Goal: Communication & Community: Answer question/provide support

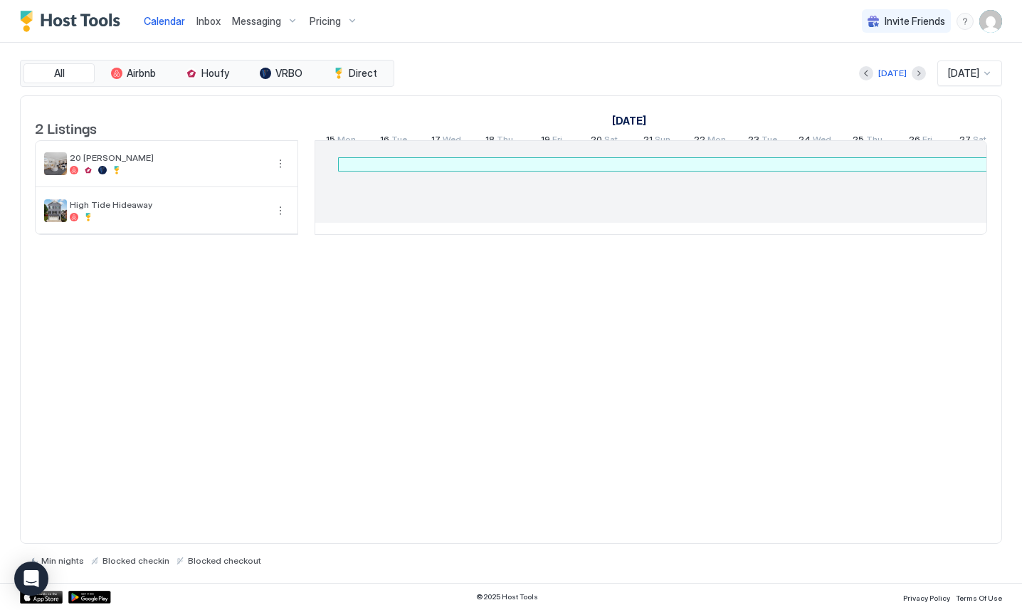
scroll to position [0, 791]
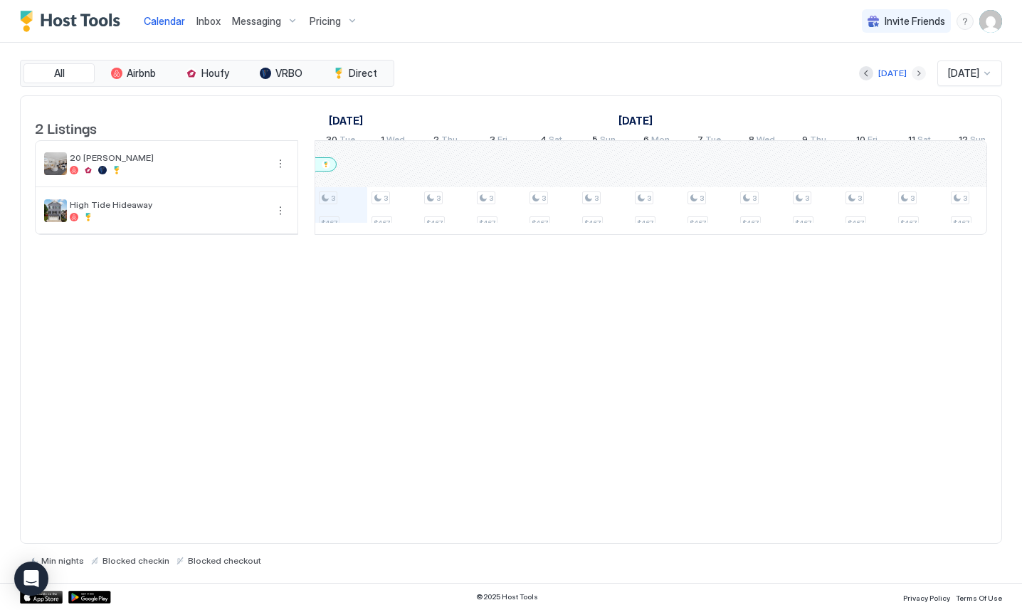
click at [912, 73] on button "Next month" at bounding box center [919, 73] width 14 height 14
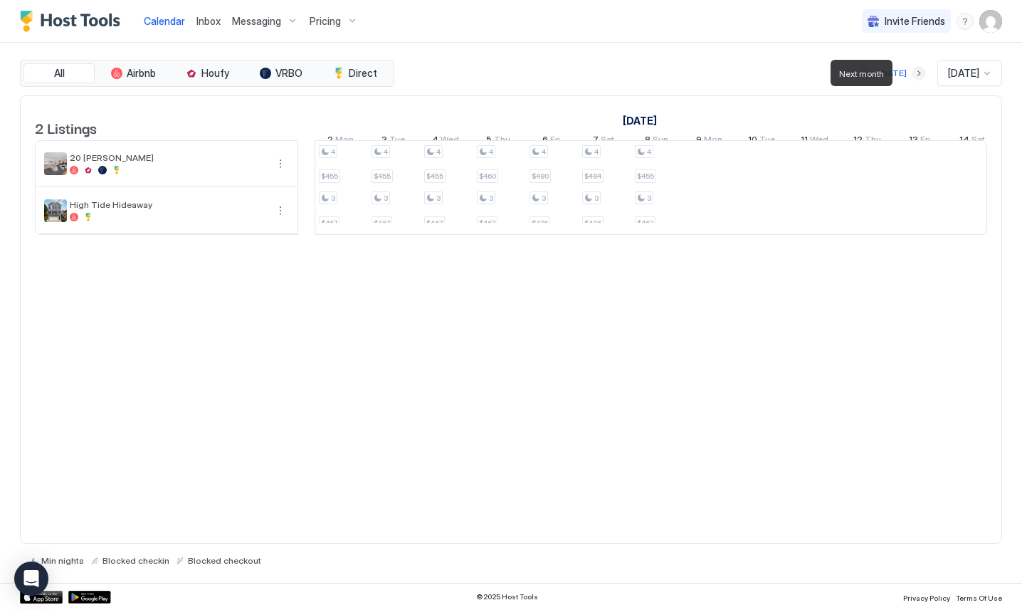
click at [912, 73] on button "Next month" at bounding box center [919, 73] width 14 height 14
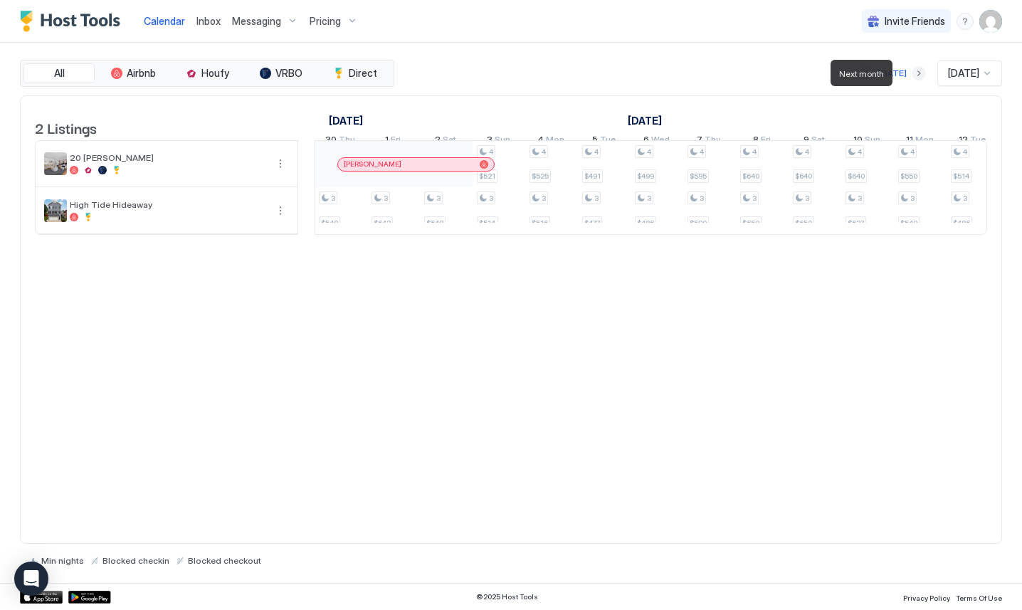
click at [912, 73] on button "Next month" at bounding box center [919, 73] width 14 height 14
click at [863, 74] on button "Previous month" at bounding box center [866, 73] width 14 height 14
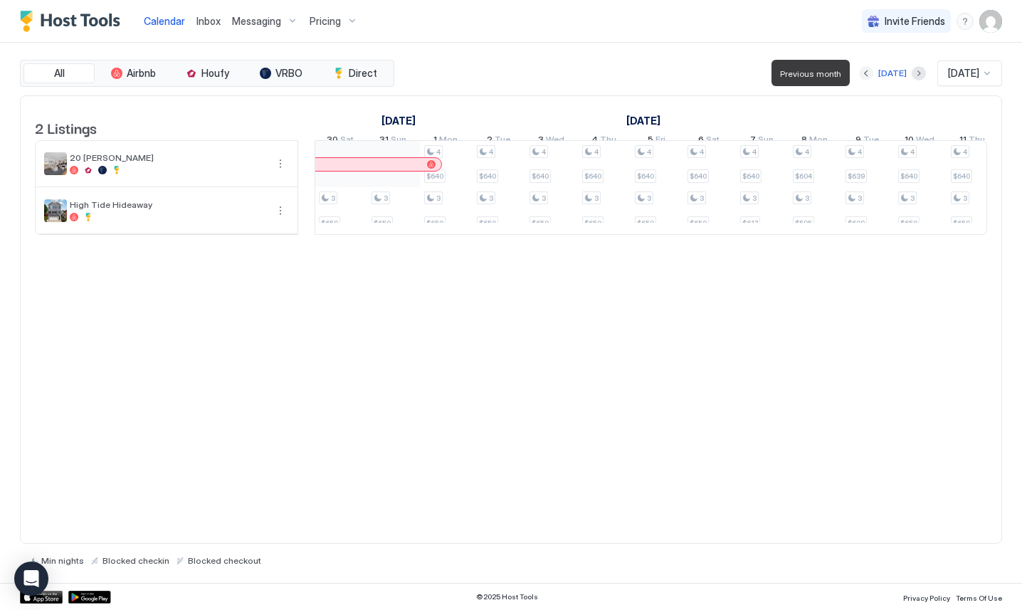
click at [863, 74] on button "Previous month" at bounding box center [866, 73] width 14 height 14
click at [900, 73] on div "[DATE]" at bounding box center [892, 73] width 67 height 17
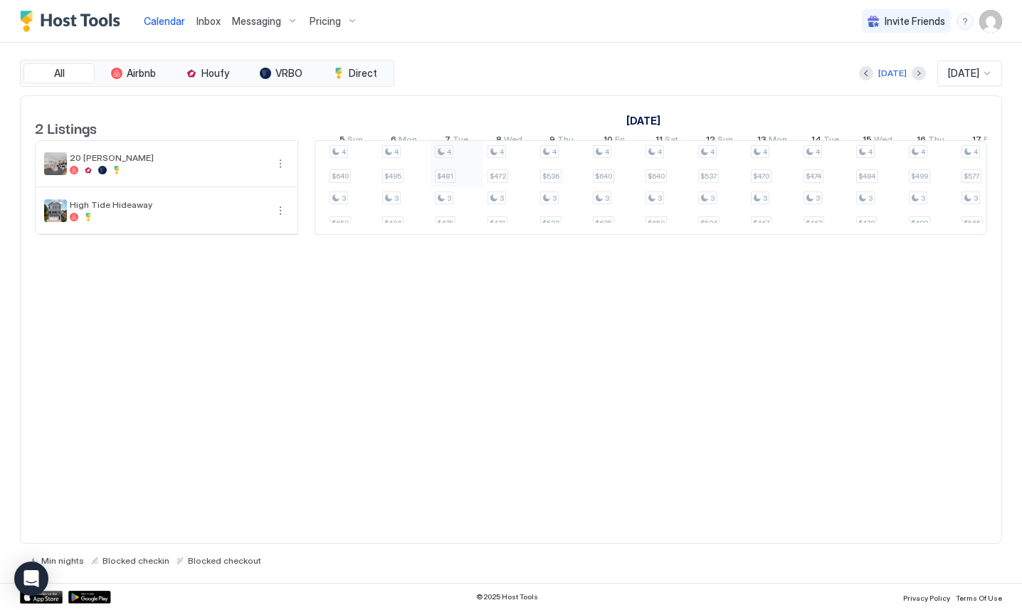
scroll to position [0, 0]
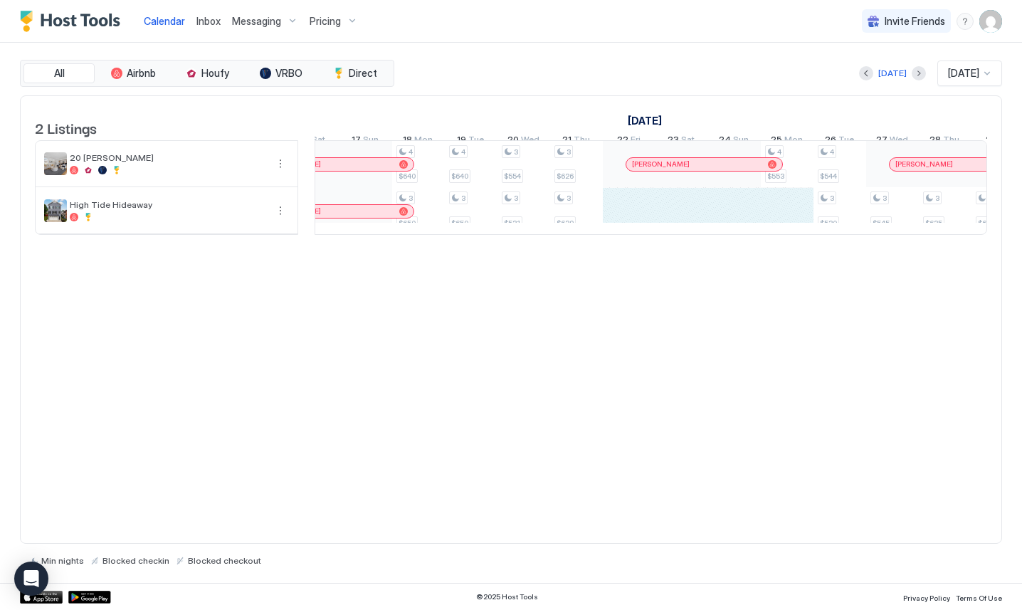
drag, startPoint x: 634, startPoint y: 227, endPoint x: 770, endPoint y: 224, distance: 136.0
click at [770, 224] on div "4 $640 3 $640 4 $640 3 $641 4 $518 3 $513 4 $527 3 $518 4 $524 3 $517 4 $525 3 …" at bounding box center [524, 187] width 2792 height 93
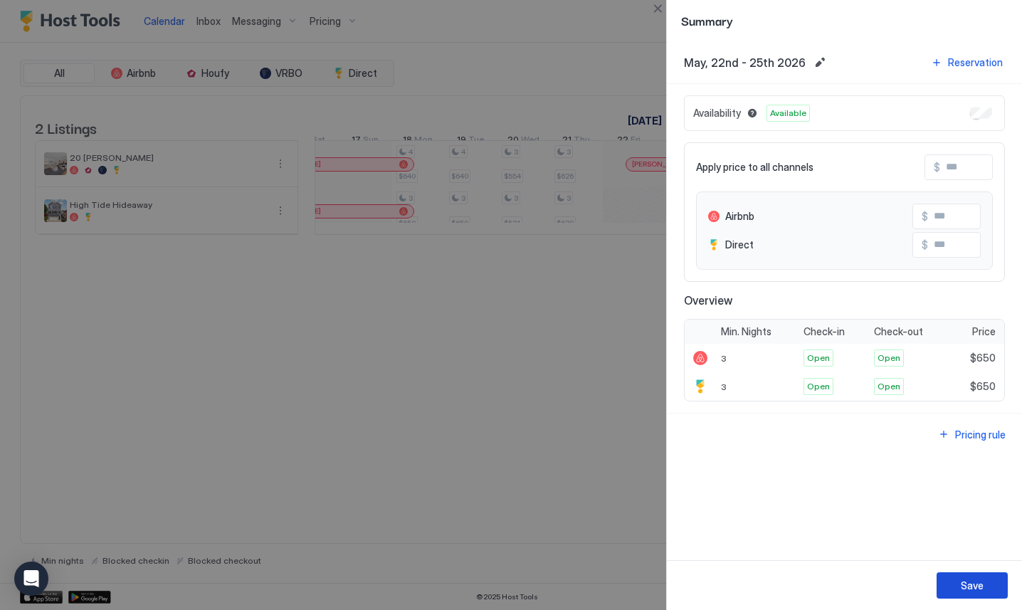
click at [962, 592] on div "Save" at bounding box center [972, 585] width 23 height 15
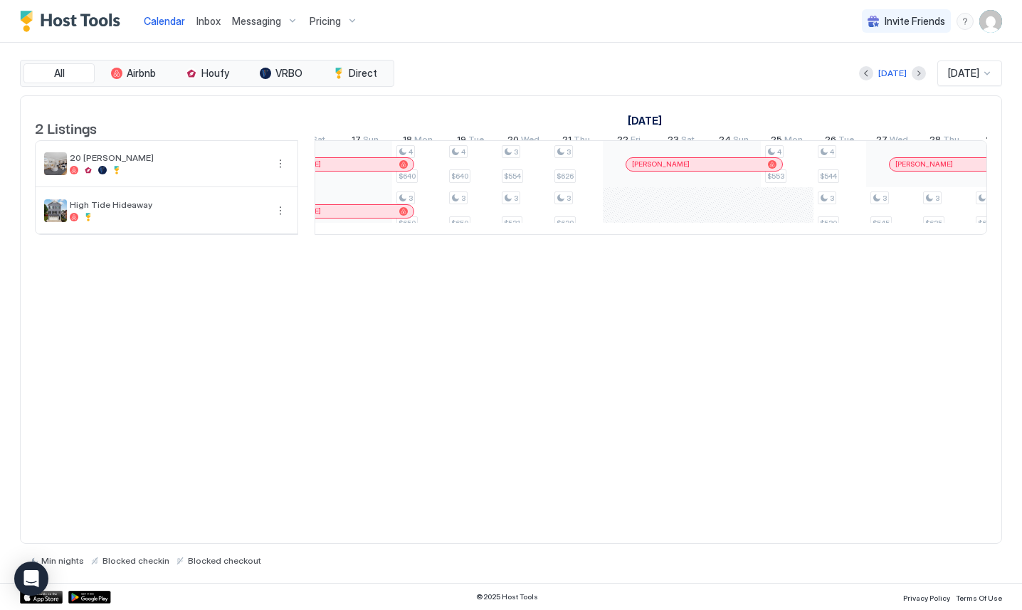
click at [643, 468] on div "2 Listings [DATE] [DATE] [DATE] 24 Fri 25 Sat 26 Sun 27 Mon 28 Tue 29 Wed 30 Th…" at bounding box center [511, 319] width 982 height 449
click at [624, 216] on div "4 $640 3 $640 4 $640 3 $641 4 $518 3 $513 4 $527 3 $518 4 $524 3 $517 4 $525 3 …" at bounding box center [524, 187] width 2792 height 93
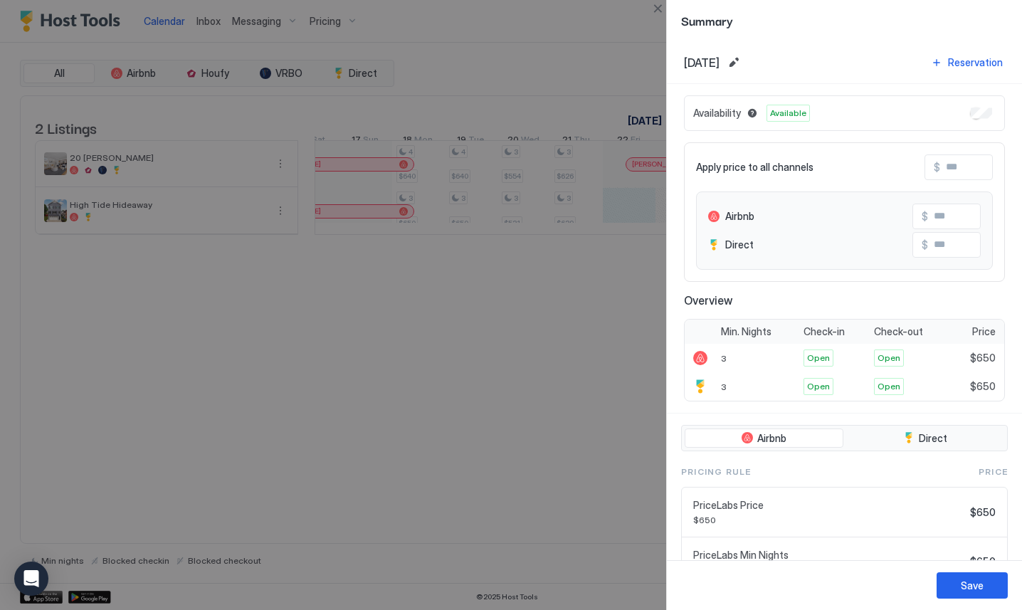
click at [556, 449] on div at bounding box center [511, 305] width 1022 height 610
click at [661, 5] on button "Close" at bounding box center [657, 8] width 17 height 17
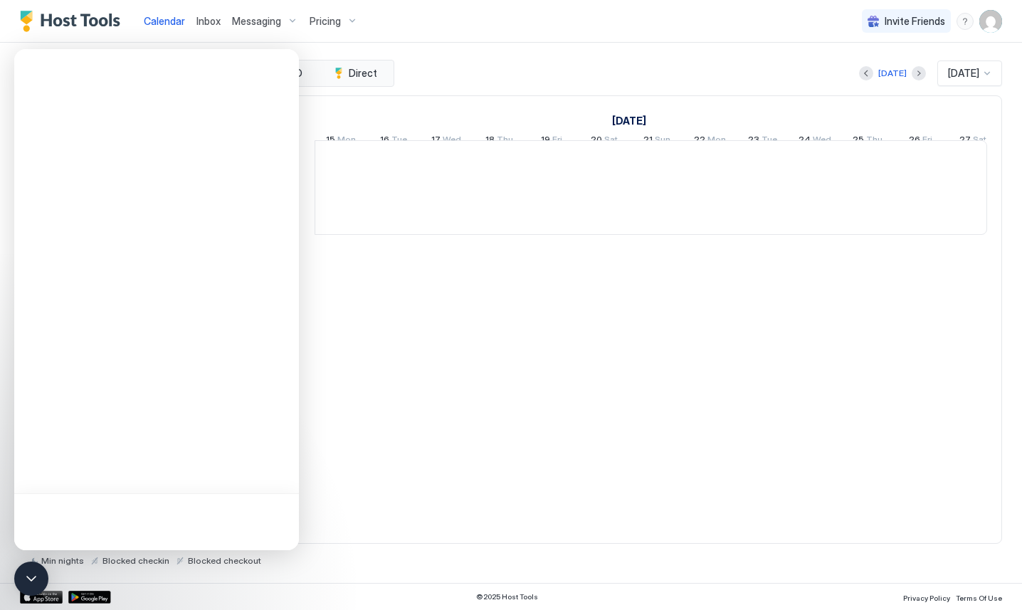
scroll to position [0, 791]
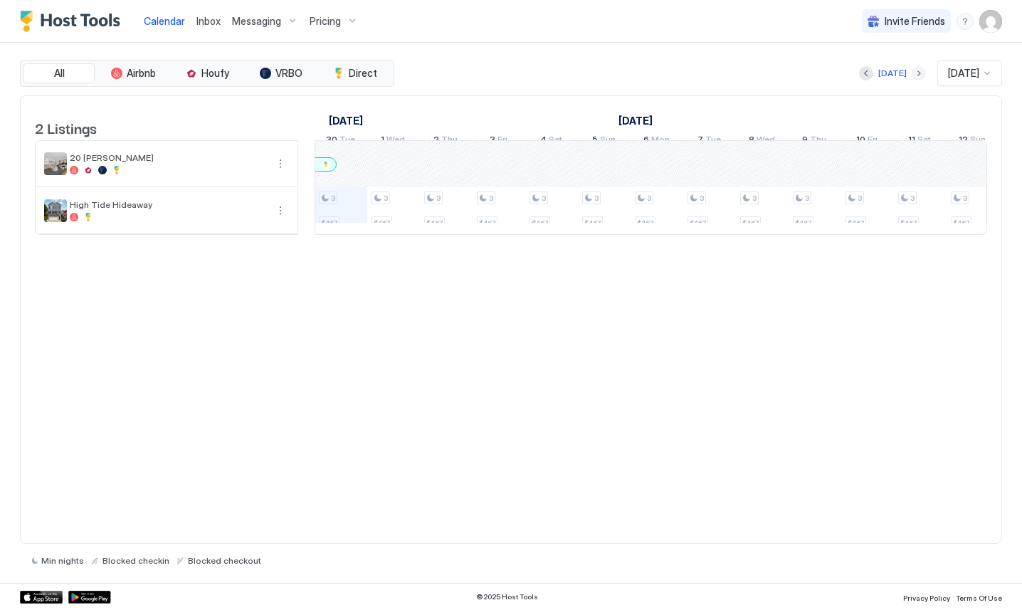
click at [912, 73] on button "Next month" at bounding box center [919, 73] width 14 height 14
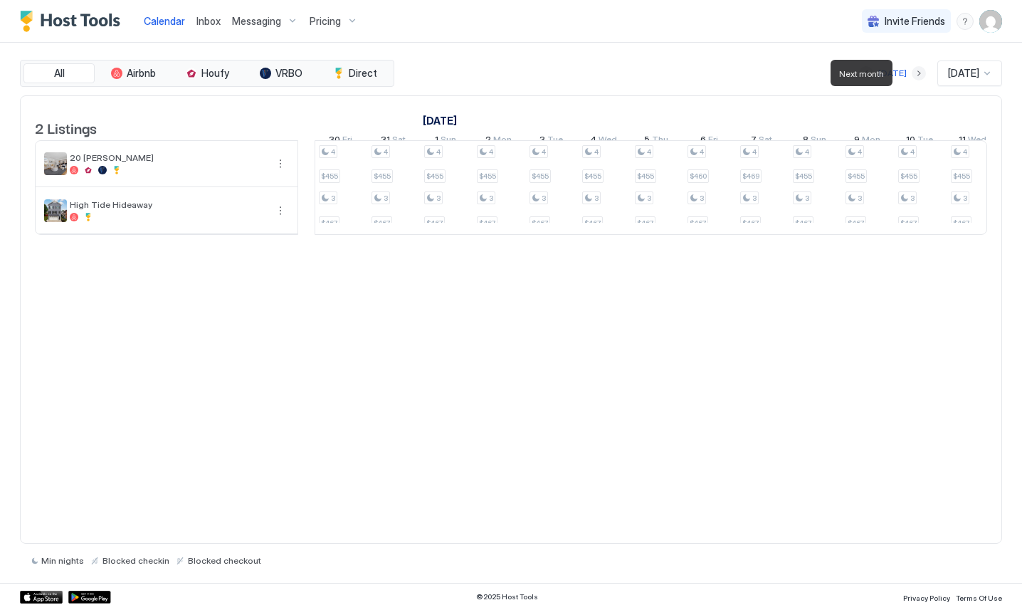
click at [912, 73] on button "Next month" at bounding box center [919, 73] width 14 height 14
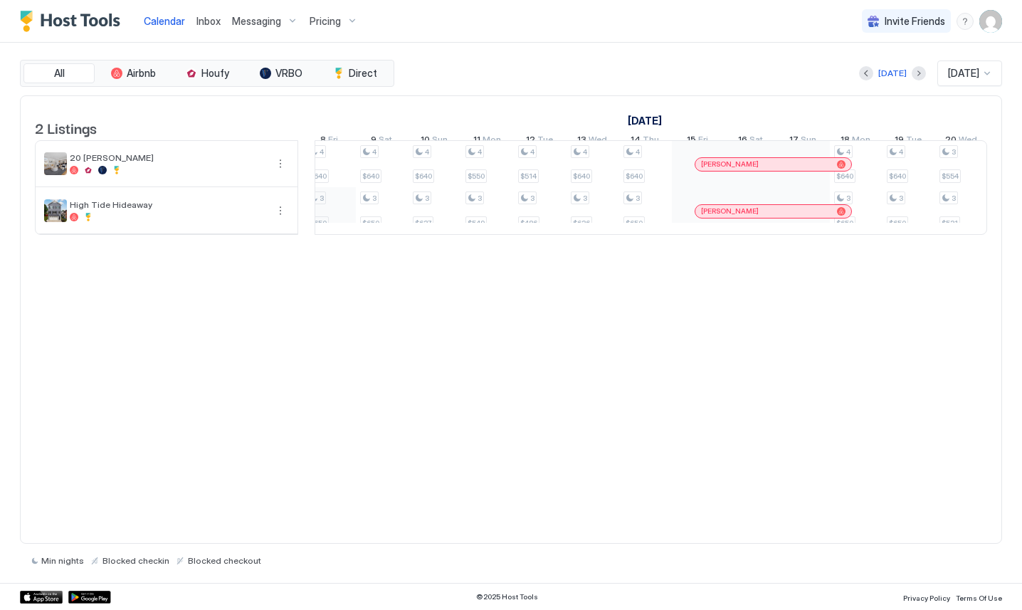
scroll to position [0, 0]
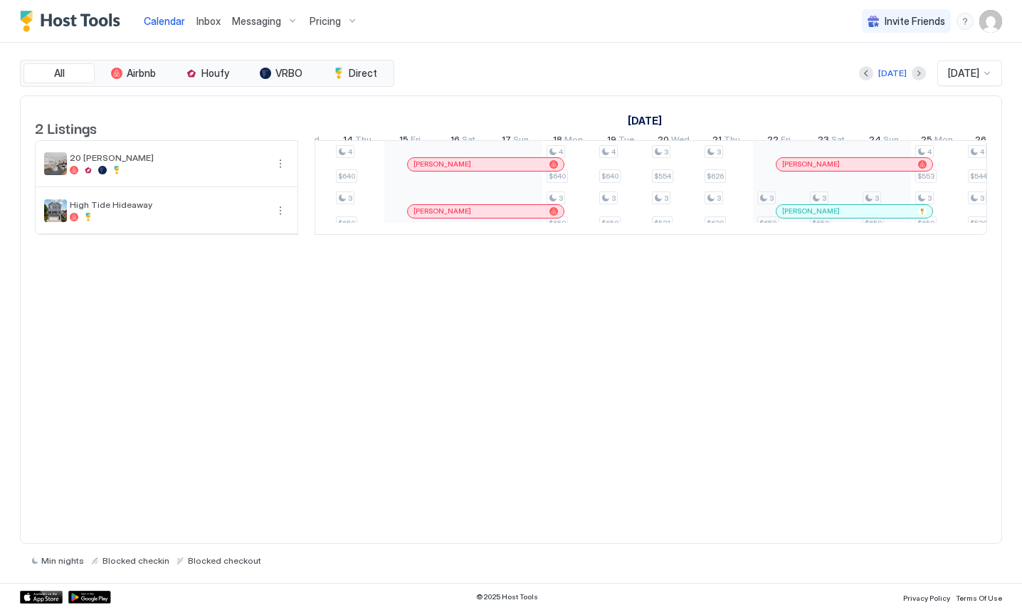
click at [539, 18] on div "Calendar Inbox Messaging Pricing Invite Friends JR" at bounding box center [511, 21] width 1022 height 43
click at [211, 17] on span "Inbox" at bounding box center [208, 21] width 24 height 12
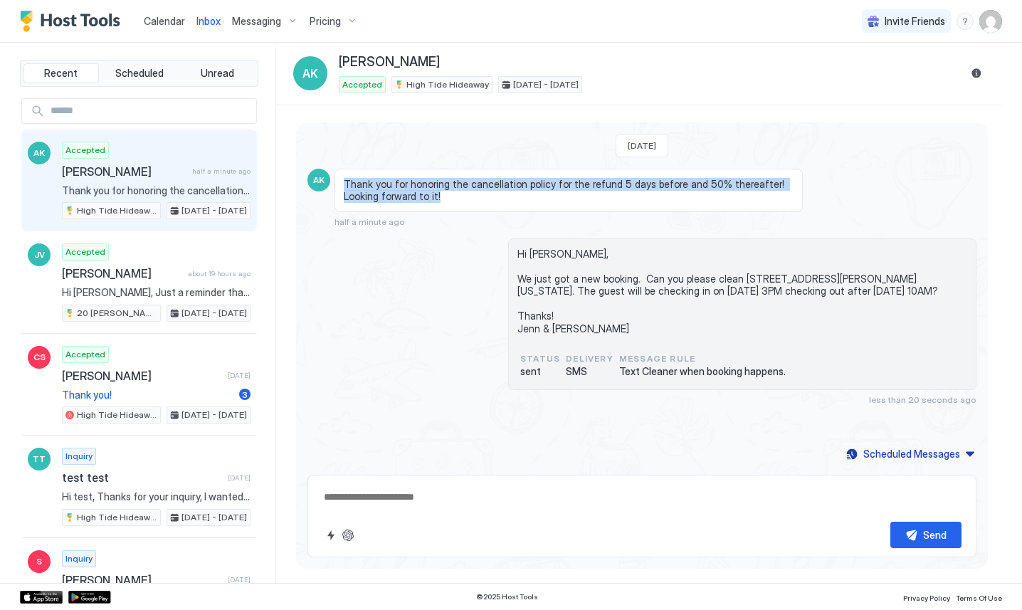
drag, startPoint x: 480, startPoint y: 172, endPoint x: 480, endPoint y: 199, distance: 27.0
click at [480, 199] on div "Thank you for honoring the cancellation policy for the refund 5 days before and…" at bounding box center [569, 190] width 468 height 43
click at [480, 199] on span "Thank you for honoring the cancellation policy for the refund 5 days before and…" at bounding box center [569, 190] width 450 height 25
drag, startPoint x: 480, startPoint y: 199, endPoint x: 480, endPoint y: 172, distance: 27.8
click at [480, 172] on div "Thank you for honoring the cancellation policy for the refund 5 days before and…" at bounding box center [569, 190] width 468 height 43
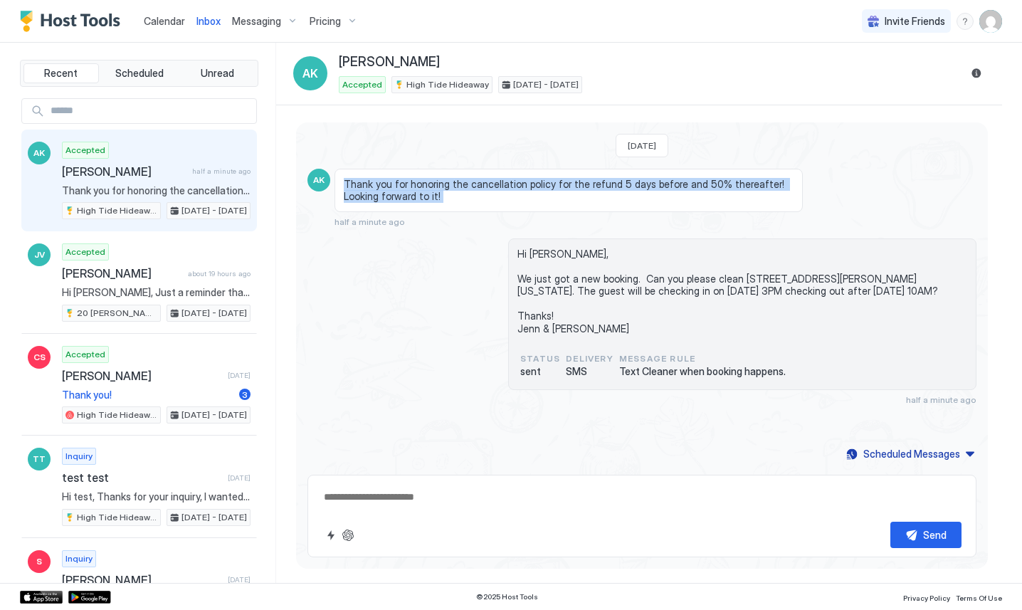
click at [480, 172] on div "Thank you for honoring the cancellation policy for the refund 5 days before and…" at bounding box center [569, 190] width 468 height 43
drag, startPoint x: 480, startPoint y: 172, endPoint x: 480, endPoint y: 210, distance: 38.4
click at [480, 210] on div "Thank you for honoring the cancellation policy for the refund 5 days before and…" at bounding box center [569, 190] width 468 height 43
drag, startPoint x: 480, startPoint y: 210, endPoint x: 473, endPoint y: 167, distance: 43.3
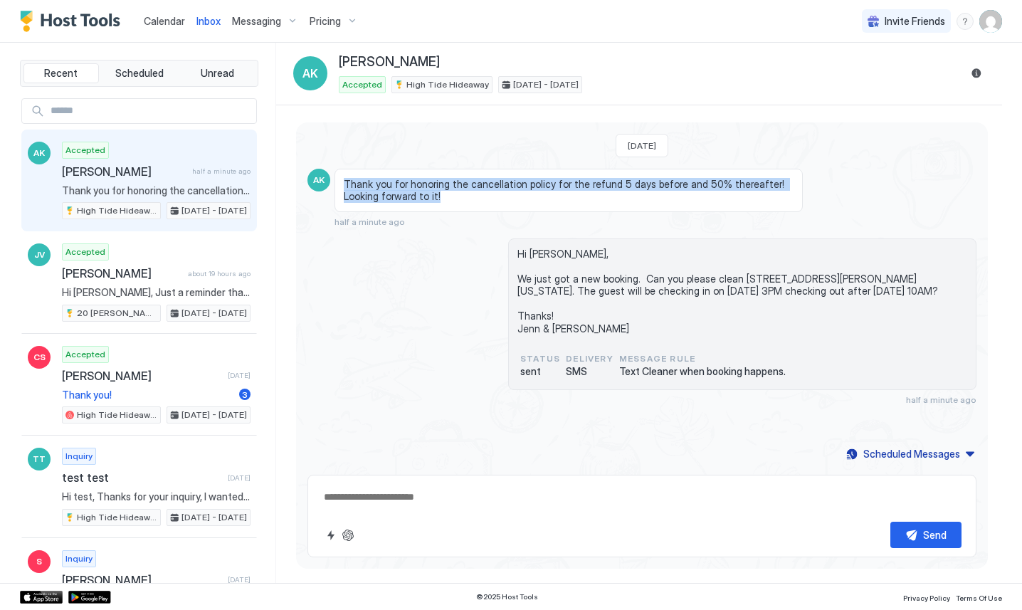
click at [473, 167] on div "Today AK Thank you for honoring the cancellation policy for the refund 5 days b…" at bounding box center [642, 293] width 692 height 342
drag, startPoint x: 473, startPoint y: 167, endPoint x: 474, endPoint y: 205, distance: 37.8
click at [474, 205] on div "Today AK Thank you for honoring the cancellation policy for the refund 5 days b…" at bounding box center [642, 293] width 692 height 342
click at [474, 205] on div "Thank you for honoring the cancellation policy for the refund 5 days before and…" at bounding box center [569, 190] width 468 height 43
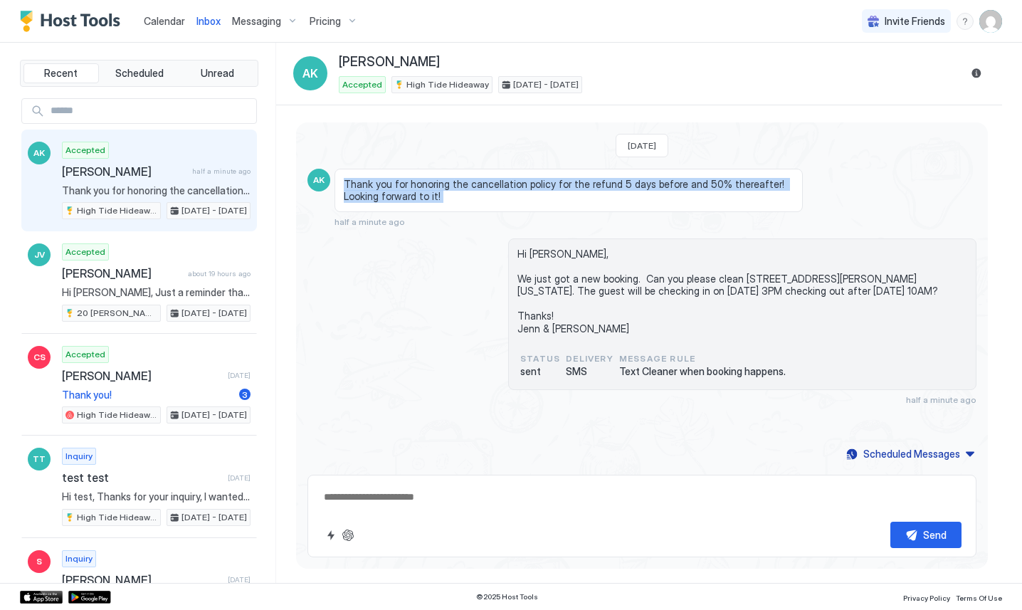
drag, startPoint x: 474, startPoint y: 205, endPoint x: 471, endPoint y: 174, distance: 30.7
click at [471, 174] on div "Thank you for honoring the cancellation policy for the refund 5 days before and…" at bounding box center [569, 190] width 468 height 43
drag, startPoint x: 471, startPoint y: 174, endPoint x: 471, endPoint y: 203, distance: 28.5
click at [471, 203] on div "Thank you for honoring the cancellation policy for the refund 5 days before and…" at bounding box center [569, 190] width 468 height 43
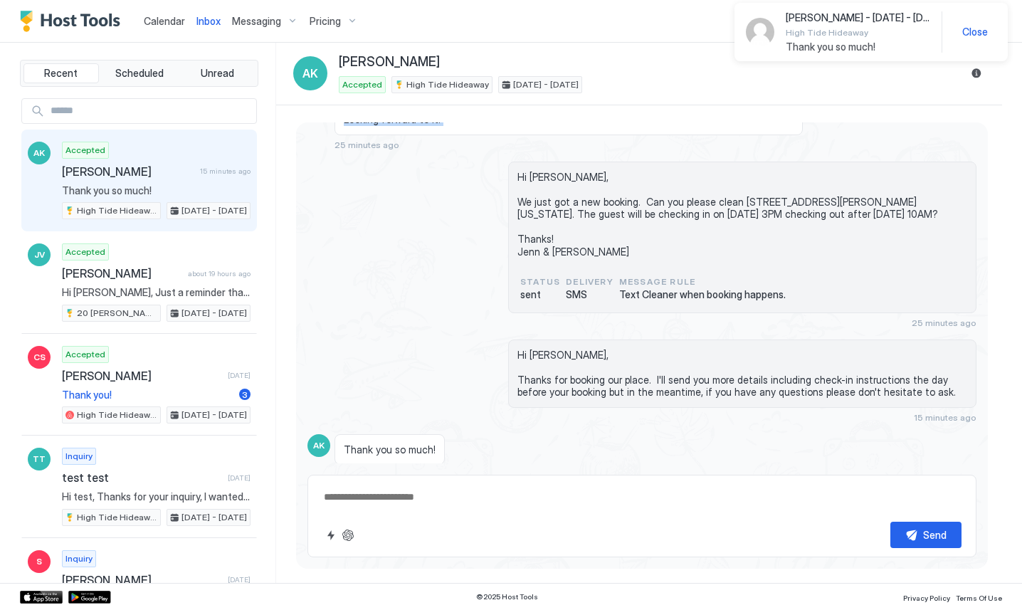
scroll to position [134, 0]
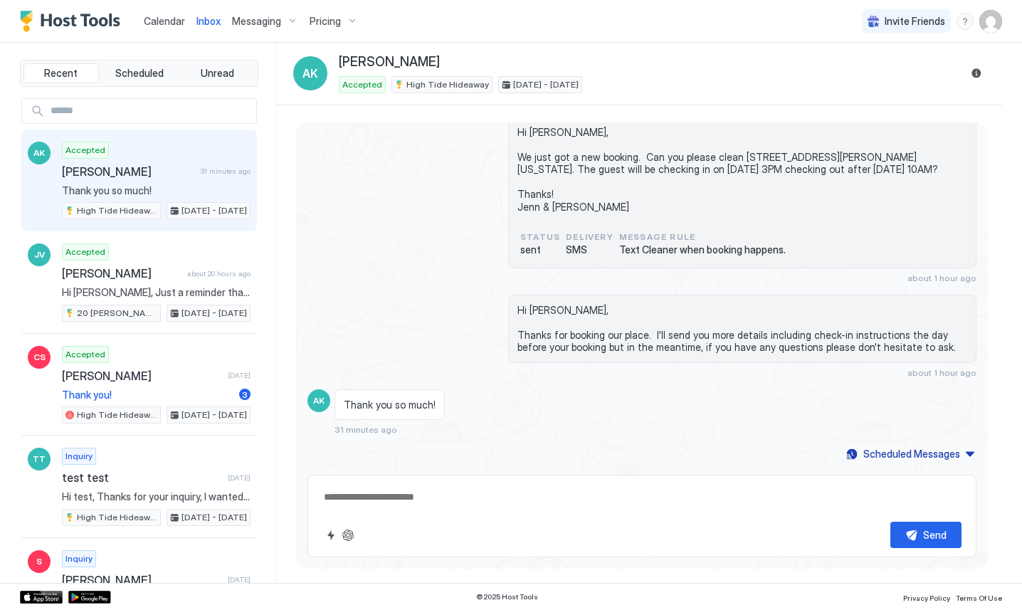
type textarea "*"
